Goal: Information Seeking & Learning: Understand process/instructions

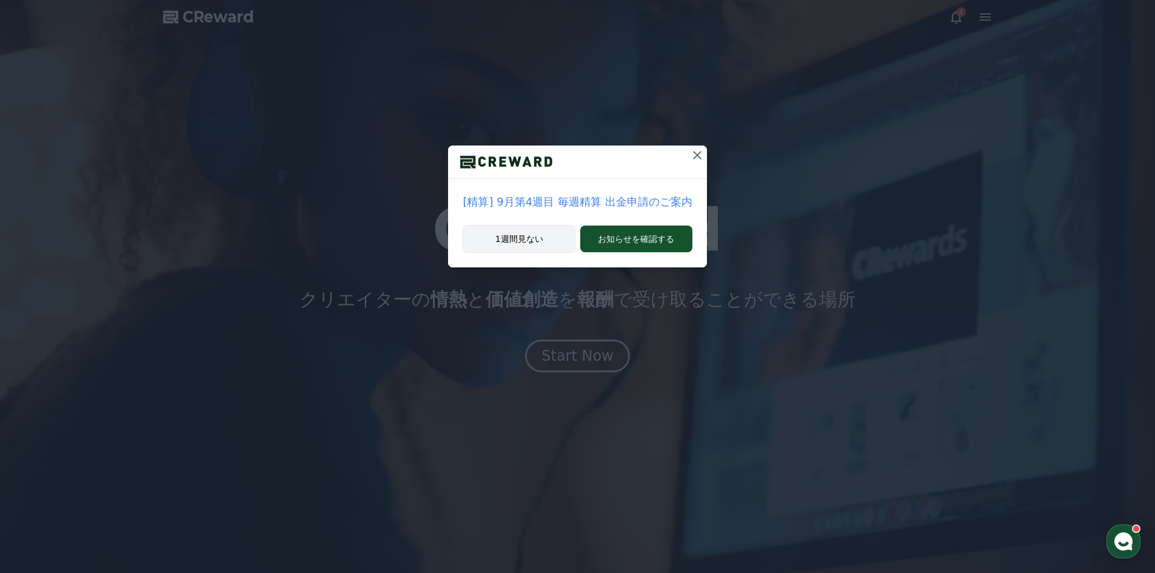
click at [540, 234] on button "1週間見ない" at bounding box center [519, 239] width 113 height 28
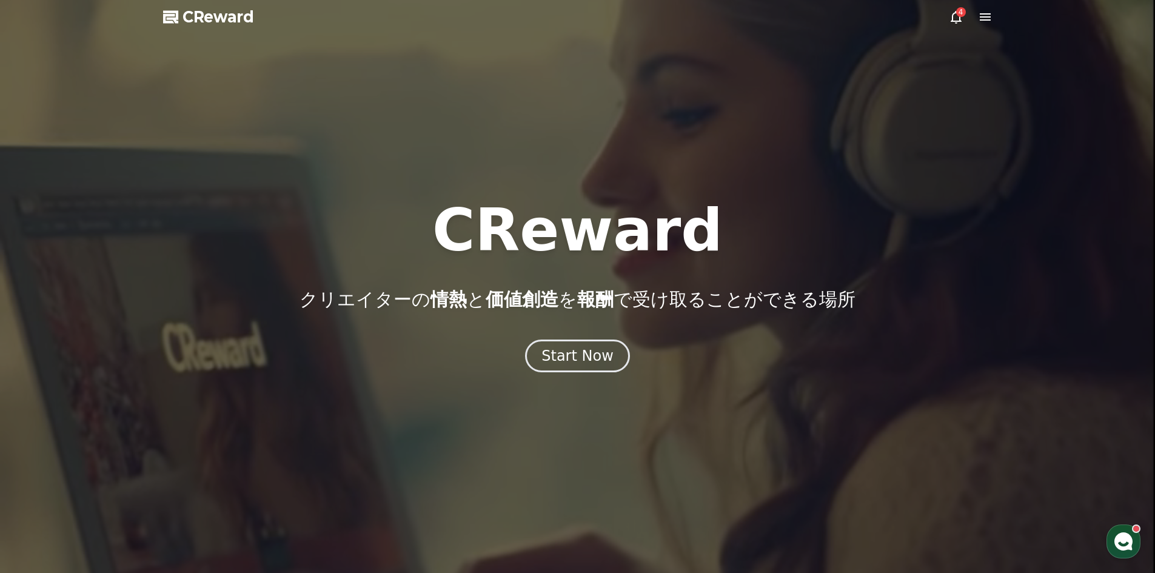
click at [956, 13] on icon at bounding box center [956, 17] width 11 height 13
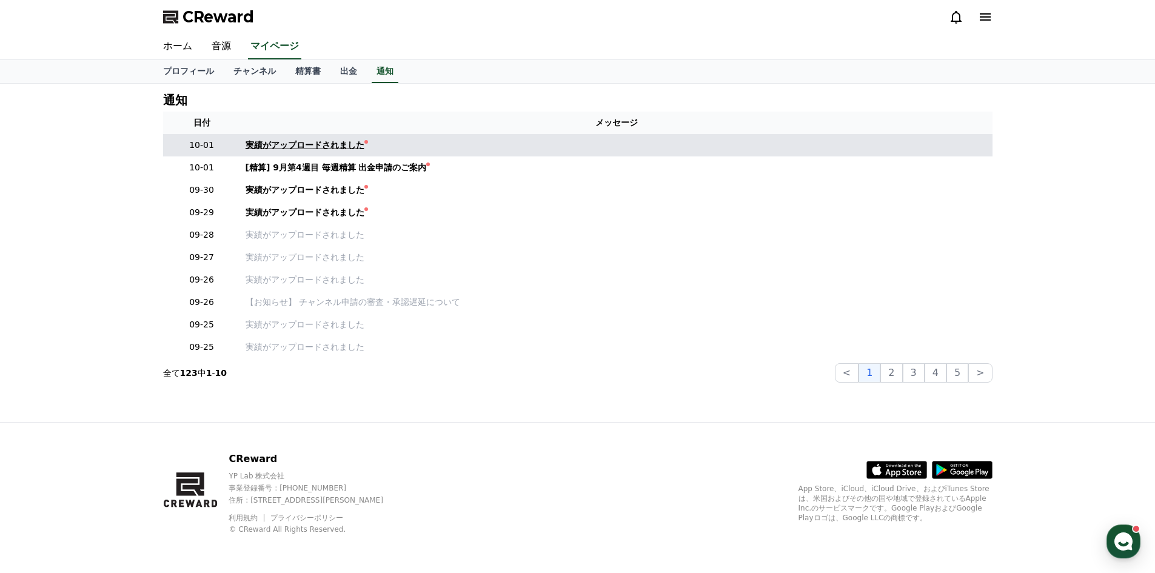
click at [306, 149] on div "実績がアップロードされました" at bounding box center [305, 145] width 119 height 13
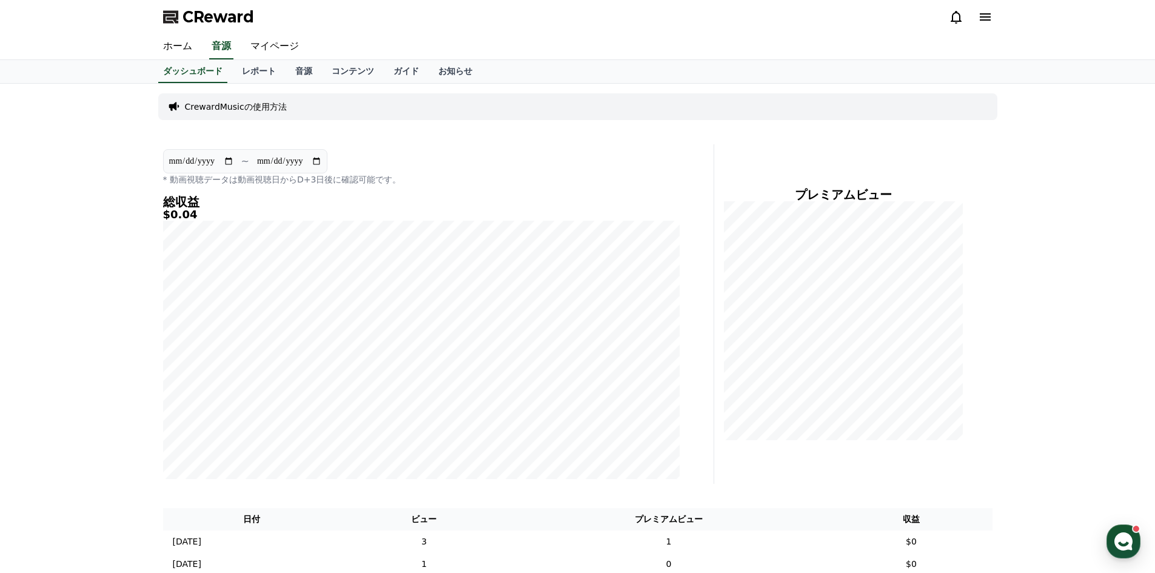
click at [247, 108] on p "CrewardMusicの使用方法" at bounding box center [236, 107] width 102 height 12
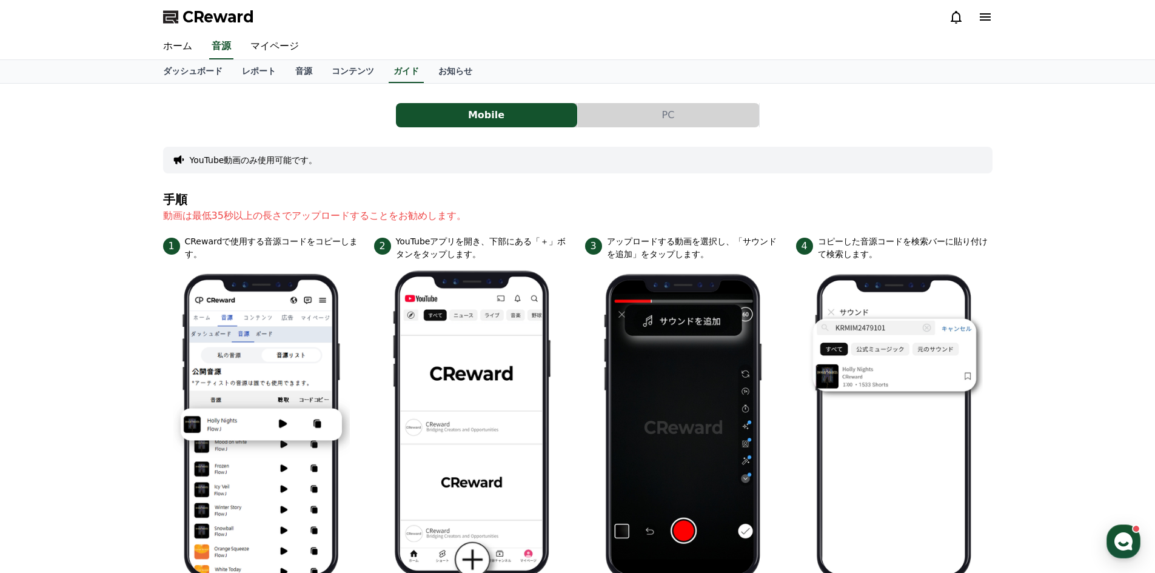
click at [686, 120] on button "PC" at bounding box center [668, 115] width 181 height 24
